Goal: Find specific page/section: Find specific page/section

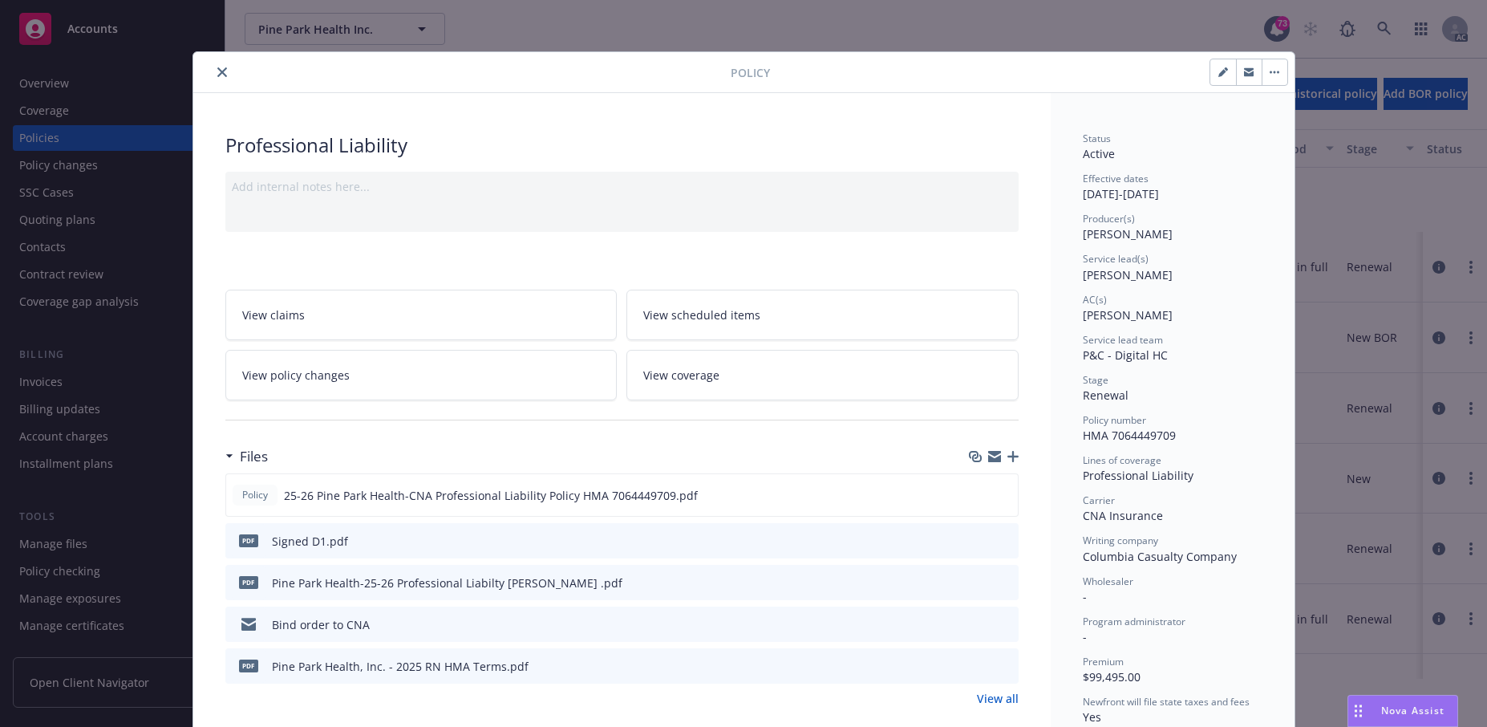
scroll to position [80, 0]
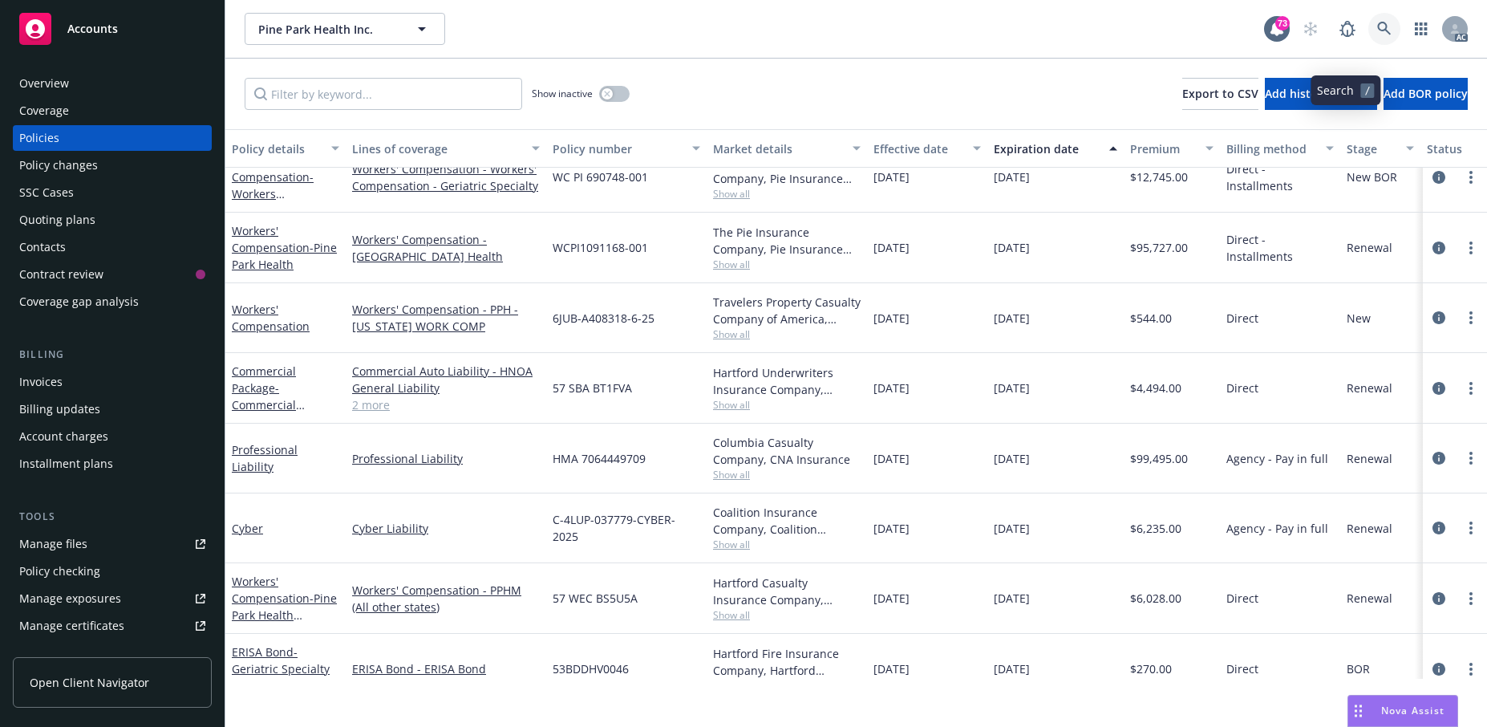
click at [1377, 36] on icon at bounding box center [1384, 29] width 14 height 14
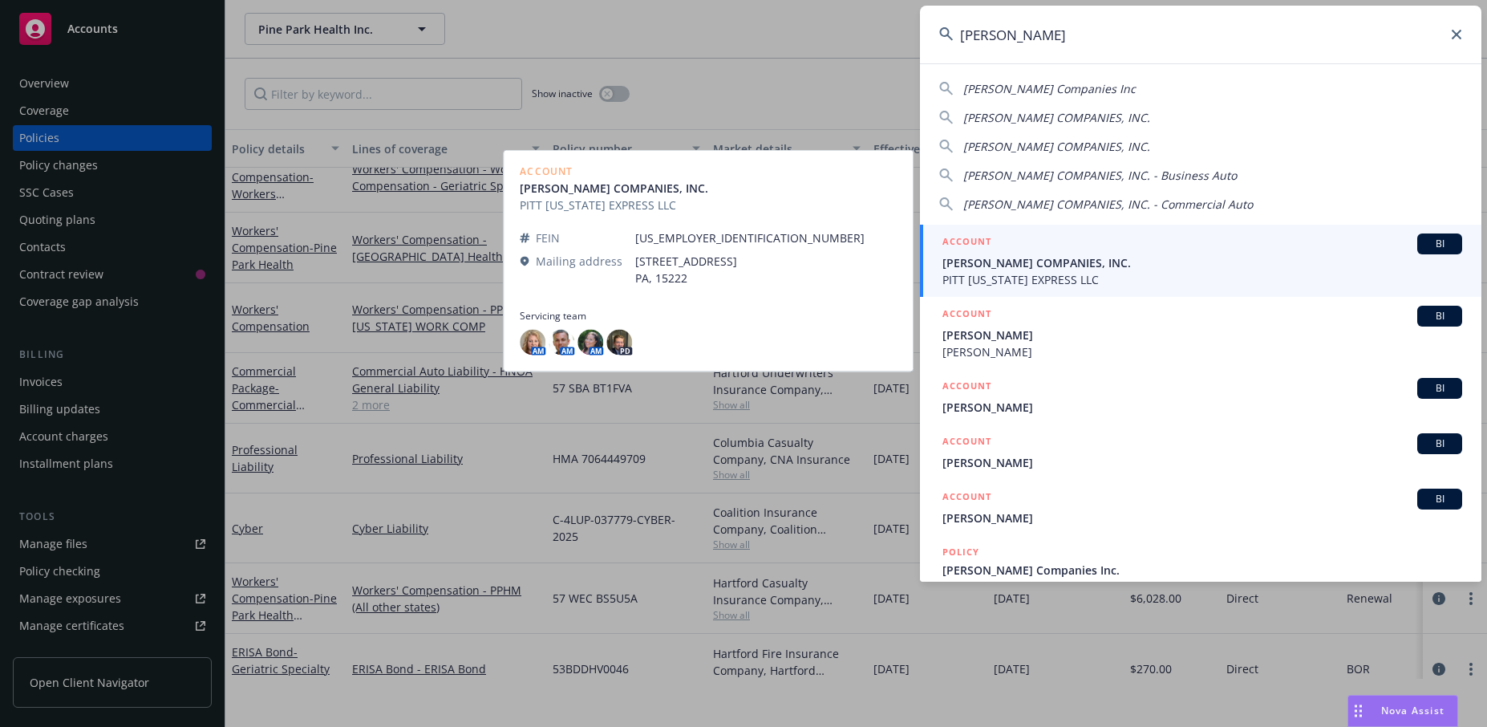
type input "[PERSON_NAME]"
click at [1075, 274] on span "PITT [US_STATE] EXPRESS LLC" at bounding box center [1202, 279] width 520 height 17
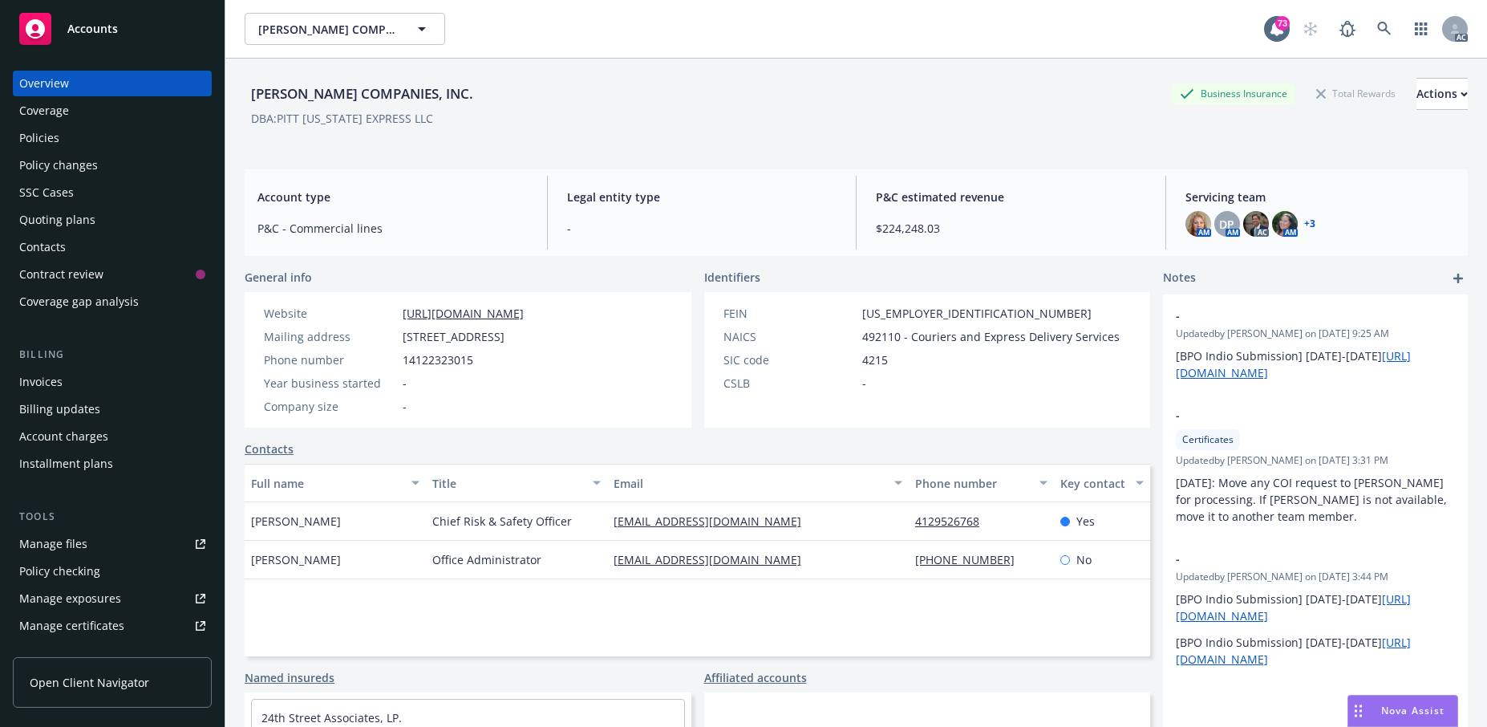
click at [80, 151] on div "Policies" at bounding box center [112, 138] width 186 height 26
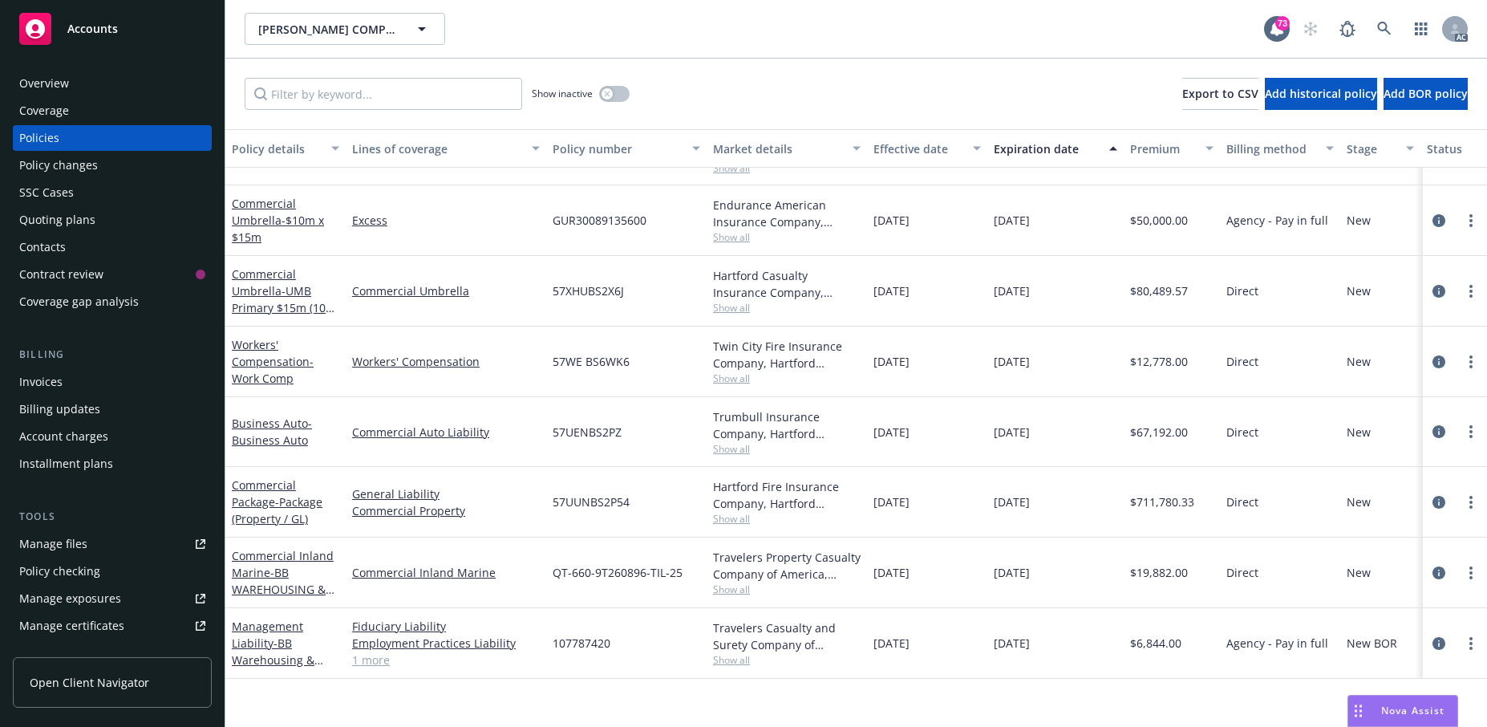
scroll to position [1762, 0]
click at [286, 508] on span "- Package (Property / GL)" at bounding box center [277, 510] width 91 height 32
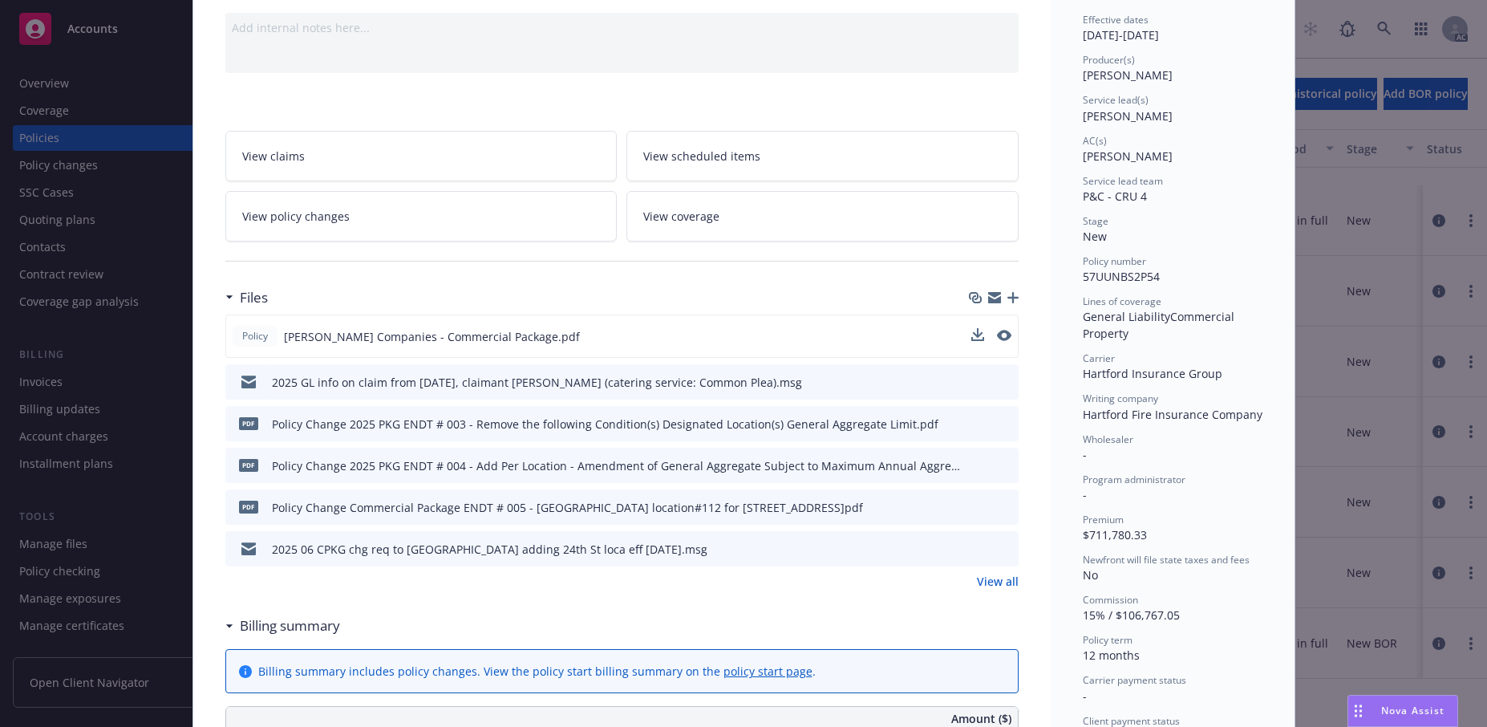
scroll to position [160, 0]
click at [1000, 339] on icon "preview file" at bounding box center [1002, 333] width 14 height 11
